Goal: Transaction & Acquisition: Purchase product/service

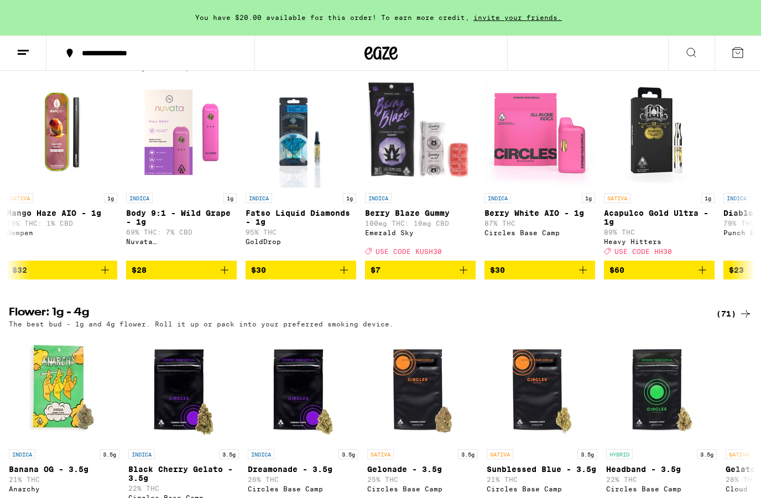
scroll to position [0, 357]
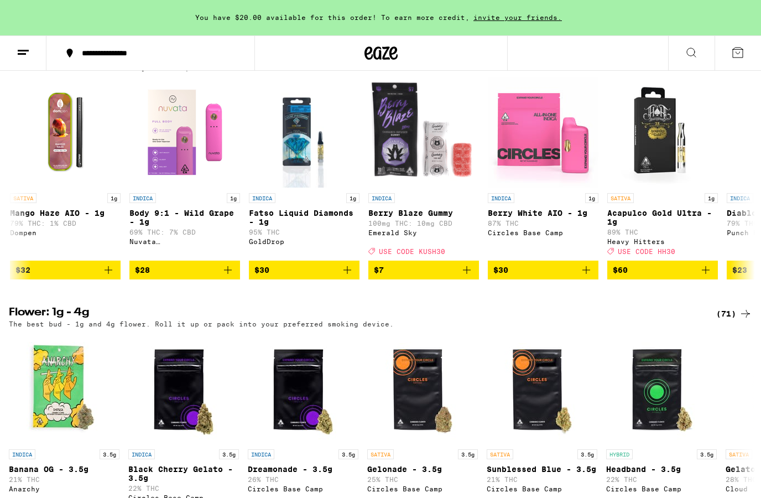
click at [350, 277] on icon "Add to bag" at bounding box center [347, 269] width 13 height 13
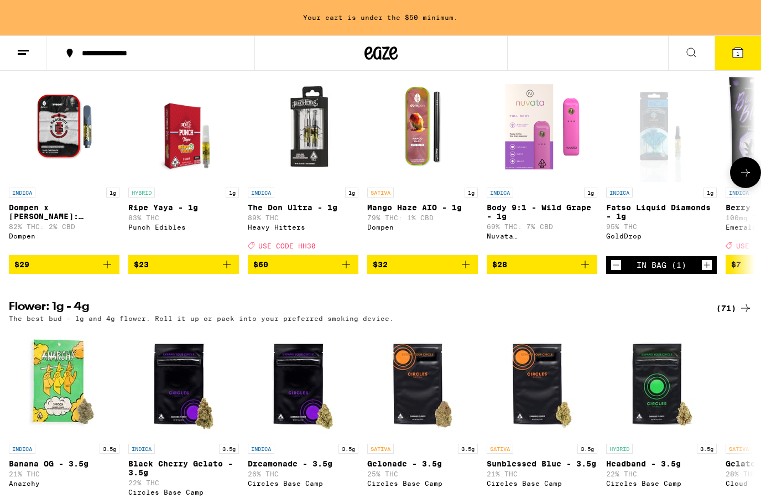
scroll to position [0, 0]
click at [115, 274] on button "$29" at bounding box center [64, 264] width 111 height 19
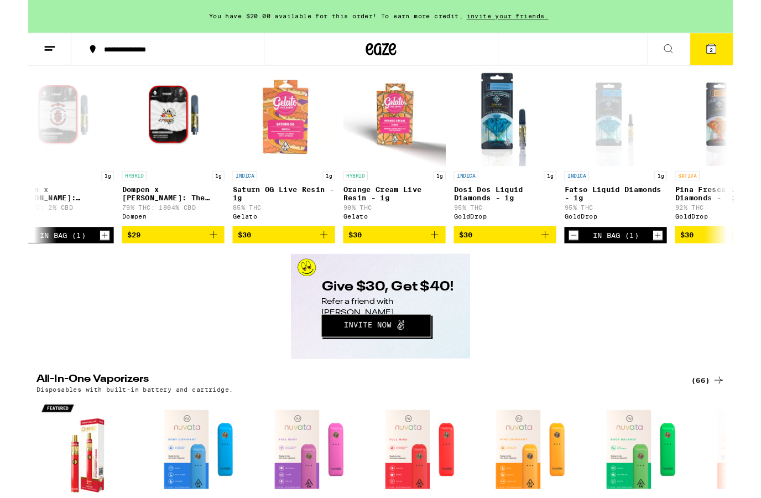
scroll to position [1683, 0]
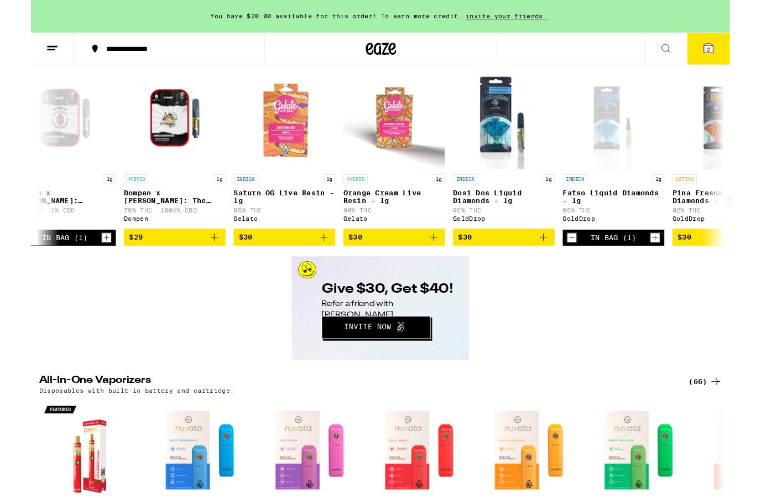
click at [329, 268] on button "$30" at bounding box center [276, 258] width 111 height 19
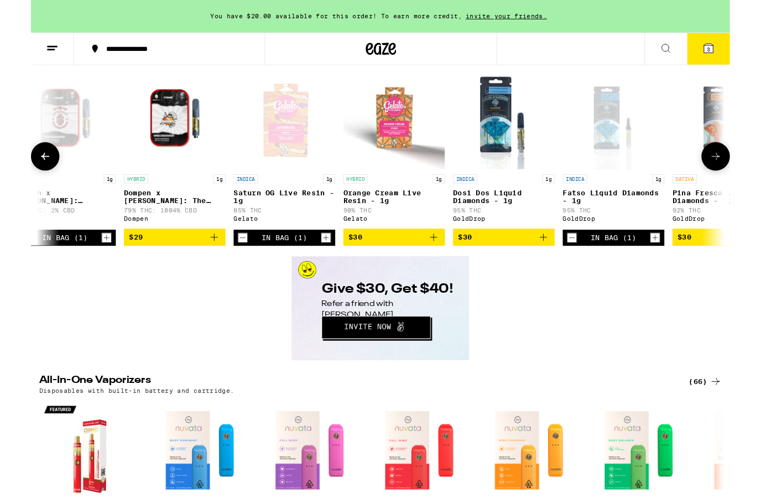
click at [559, 265] on icon "Add to bag" at bounding box center [558, 258] width 13 height 13
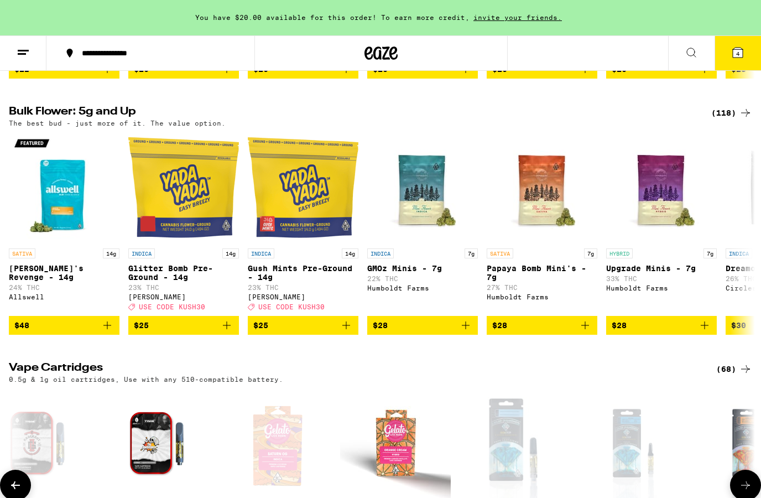
scroll to position [1358, 0]
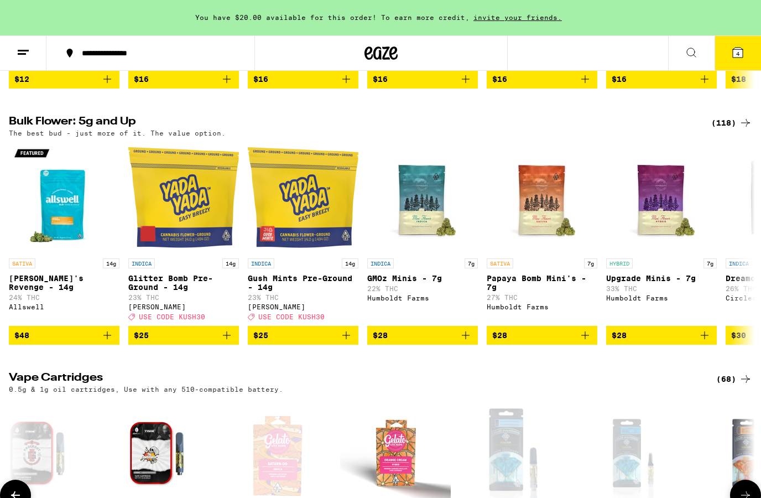
click at [736, 55] on span "4" at bounding box center [737, 53] width 3 height 7
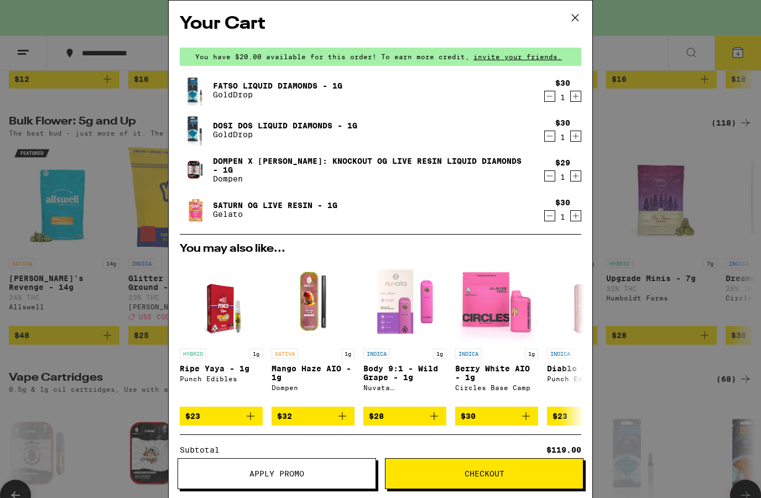
click at [553, 178] on icon "Decrement" at bounding box center [550, 175] width 10 height 13
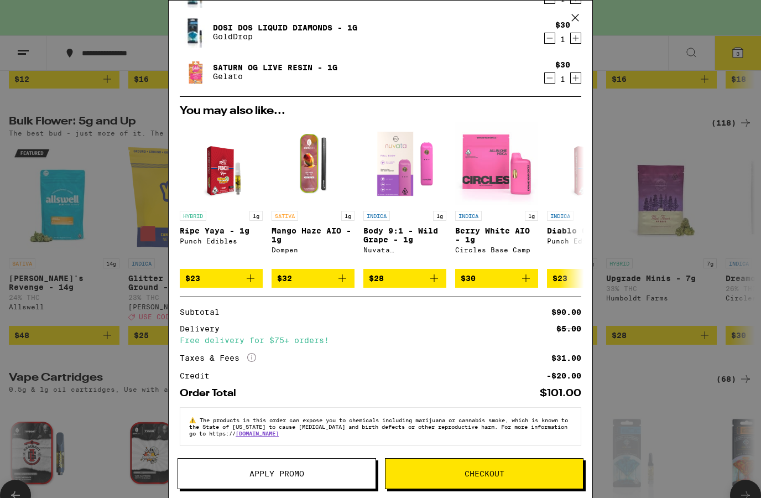
scroll to position [99, 0]
